Goal: Check status: Check status

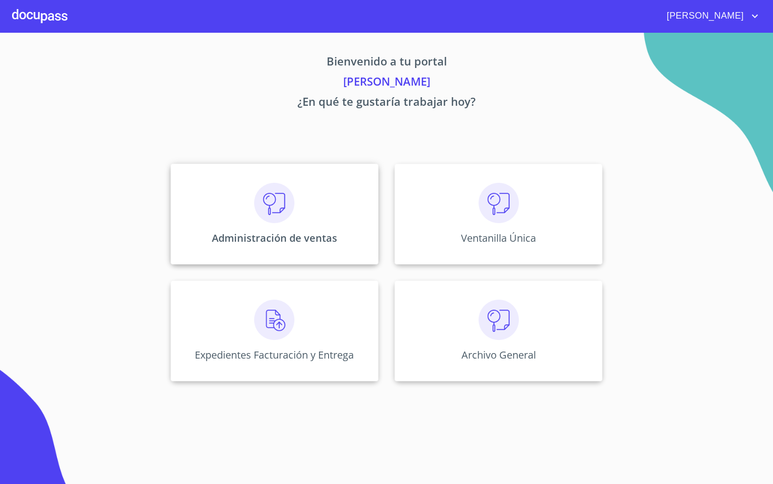
click at [279, 222] on img at bounding box center [274, 203] width 40 height 40
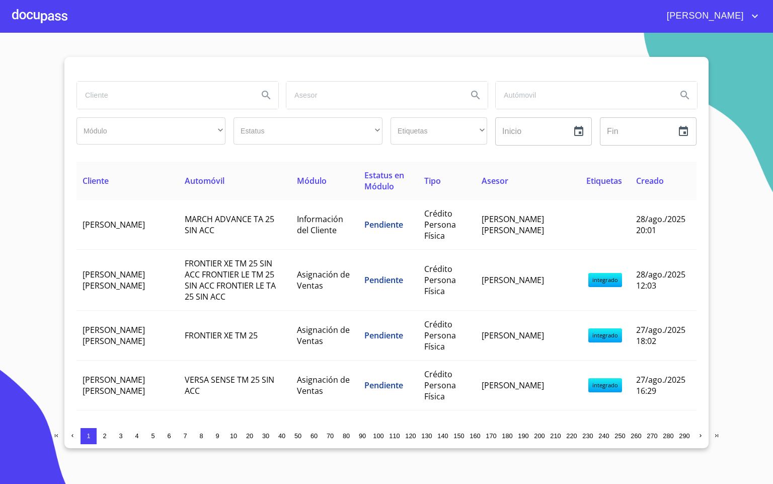
click at [134, 101] on input "search" at bounding box center [163, 95] width 173 height 27
type input "[PERSON_NAME]"
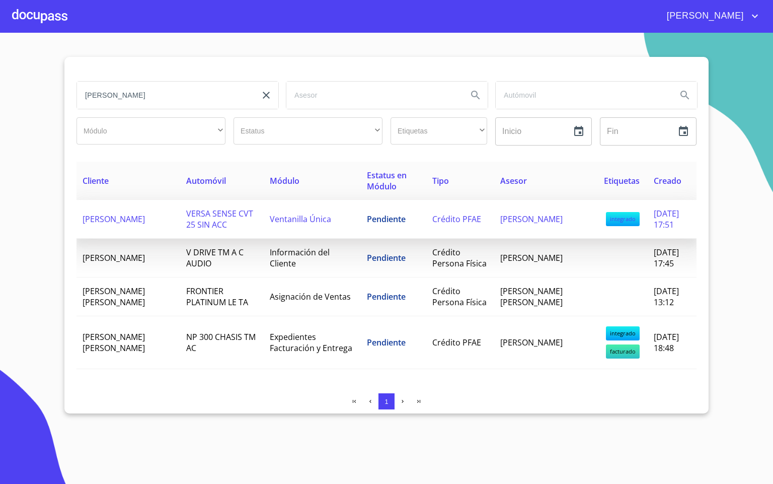
click at [150, 226] on td "[PERSON_NAME]" at bounding box center [129, 219] width 104 height 39
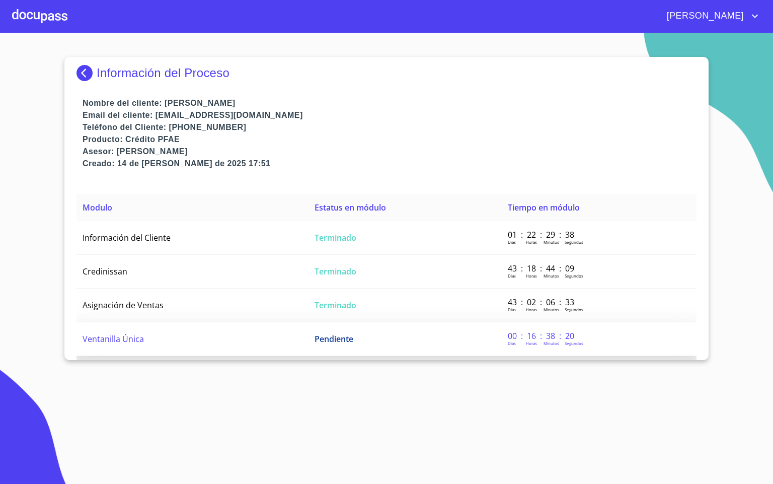
click at [348, 340] on span "Pendiente" at bounding box center [334, 338] width 39 height 11
